Goal: Task Accomplishment & Management: Use online tool/utility

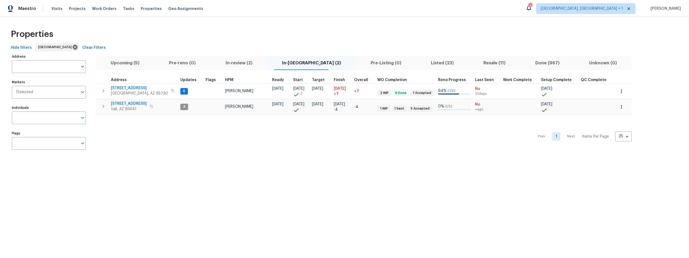
click at [293, 62] on span "In-reno (2)" at bounding box center [311, 63] width 82 height 8
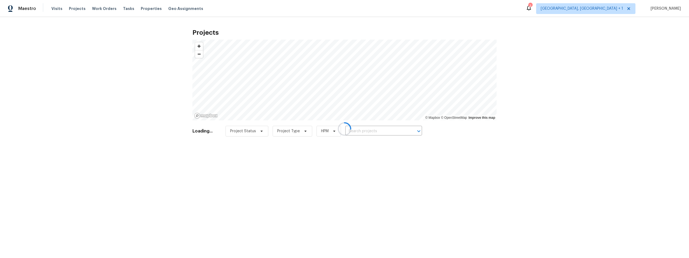
click at [610, 7] on div at bounding box center [344, 129] width 689 height 258
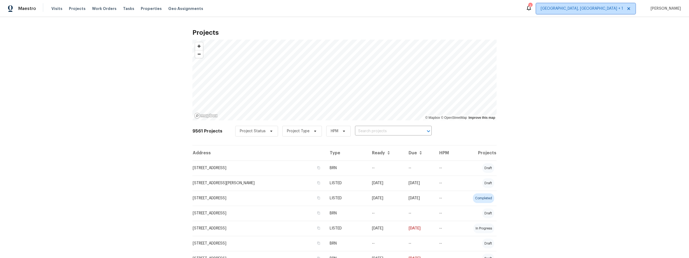
click at [619, 6] on span "Albuquerque, NM + 1" at bounding box center [582, 8] width 82 height 5
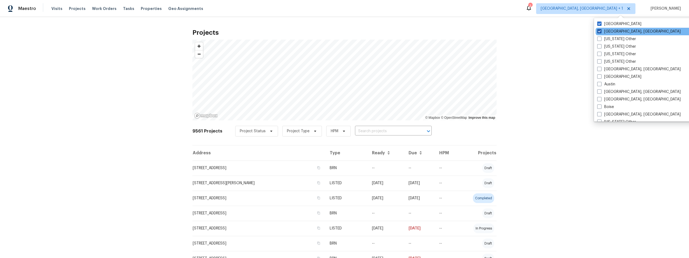
click at [598, 30] on span at bounding box center [599, 31] width 4 height 4
click at [598, 30] on input "Albuquerque, NM" at bounding box center [598, 30] width 3 height 3
checkbox input "false"
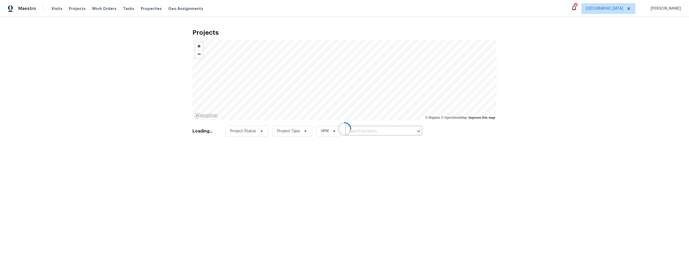
click at [57, 8] on div at bounding box center [344, 129] width 689 height 258
click at [55, 8] on div at bounding box center [344, 129] width 689 height 258
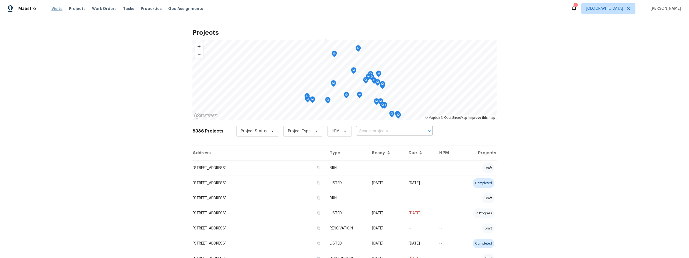
click at [57, 9] on span "Visits" at bounding box center [56, 8] width 11 height 5
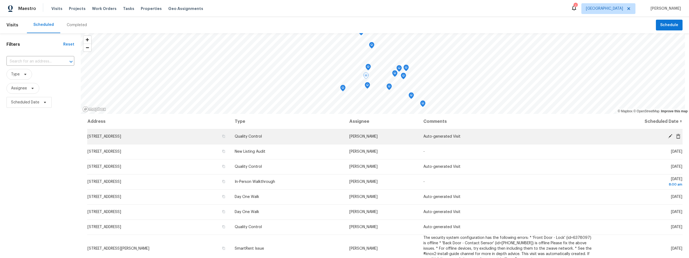
click at [668, 135] on icon at bounding box center [670, 136] width 5 height 5
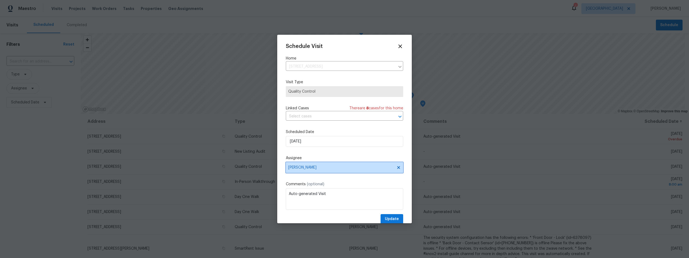
click at [322, 165] on span "John Perkins" at bounding box center [344, 167] width 117 height 11
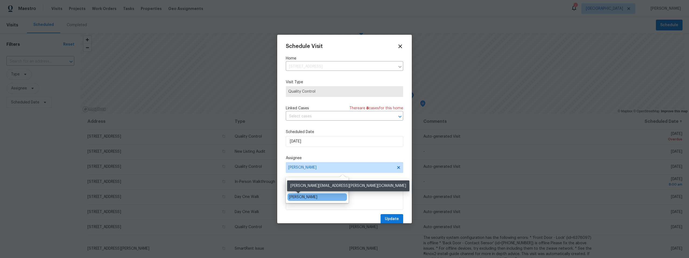
type input "john dy"
click at [305, 195] on div "[PERSON_NAME]" at bounding box center [303, 196] width 28 height 5
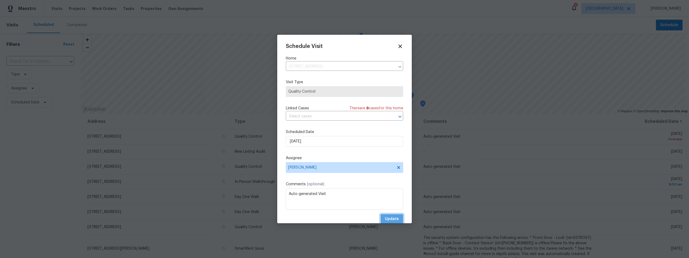
click at [393, 217] on span "Update" at bounding box center [392, 219] width 14 height 7
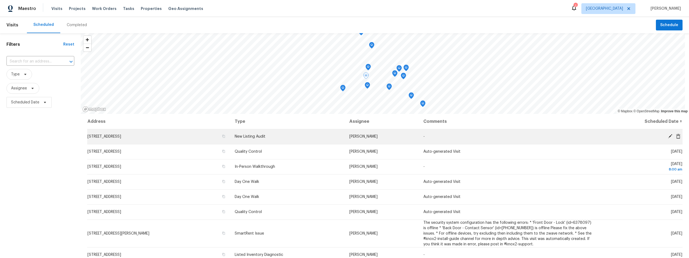
click at [668, 136] on icon at bounding box center [670, 136] width 4 height 4
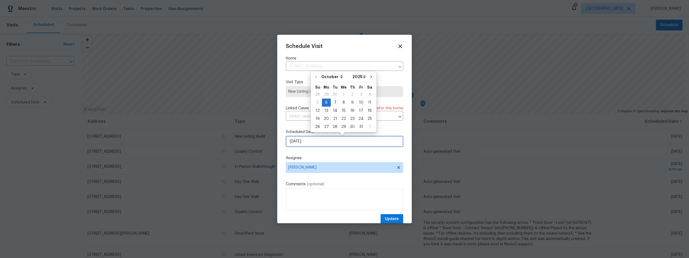
click at [327, 139] on input "10/6/2025" at bounding box center [344, 141] width 117 height 11
drag, startPoint x: 343, startPoint y: 102, endPoint x: 344, endPoint y: 107, distance: 5.0
click at [343, 102] on div "8" at bounding box center [343, 103] width 9 height 8
type input "10/8/2025"
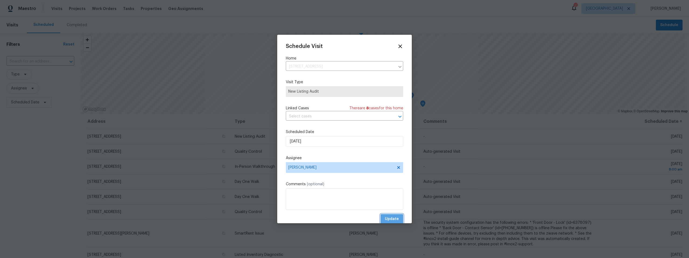
click at [388, 217] on span "Update" at bounding box center [392, 219] width 14 height 7
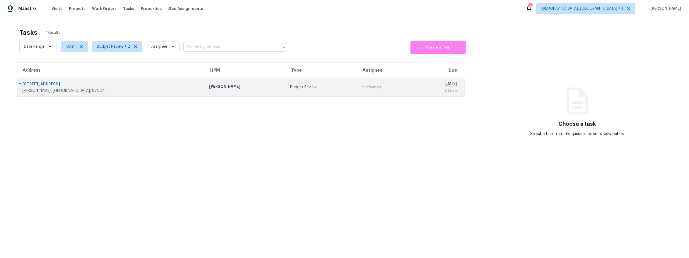
click at [205, 83] on td "Mark Cardenas" at bounding box center [245, 87] width 81 height 19
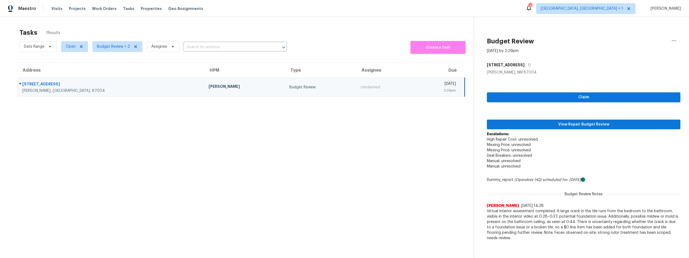
click at [122, 84] on div "1153 Maple St" at bounding box center [111, 84] width 178 height 7
click at [525, 122] on span "View Repair Budget Review" at bounding box center [583, 124] width 185 height 7
